Goal: Information Seeking & Learning: Understand process/instructions

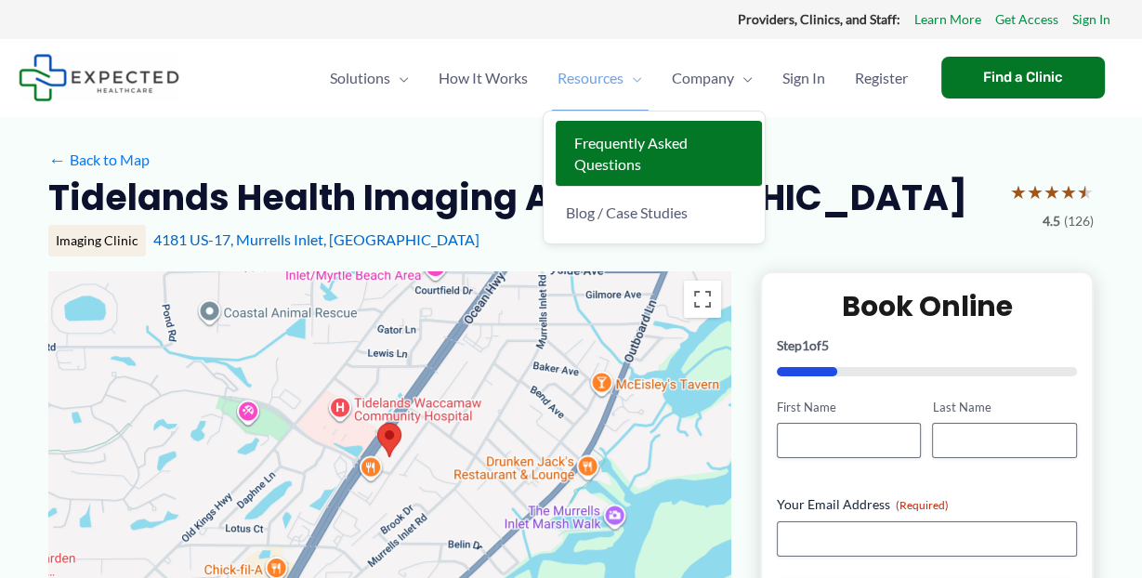
click at [600, 152] on link "Frequently Asked Questions" at bounding box center [659, 154] width 206 height 66
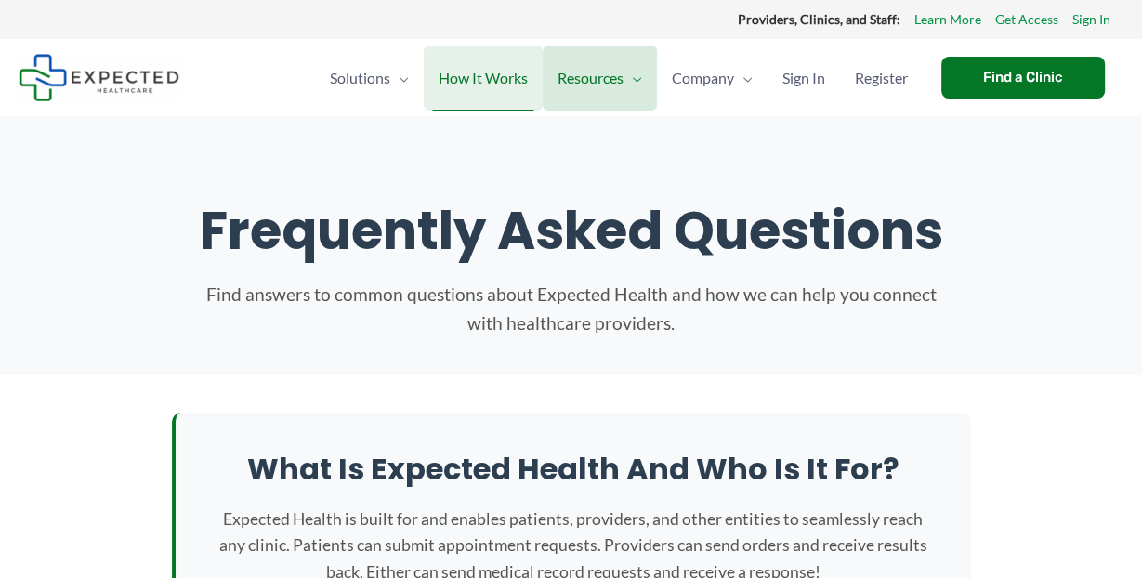
click at [485, 77] on span "How It Works" at bounding box center [483, 78] width 89 height 65
